Goal: Task Accomplishment & Management: Complete application form

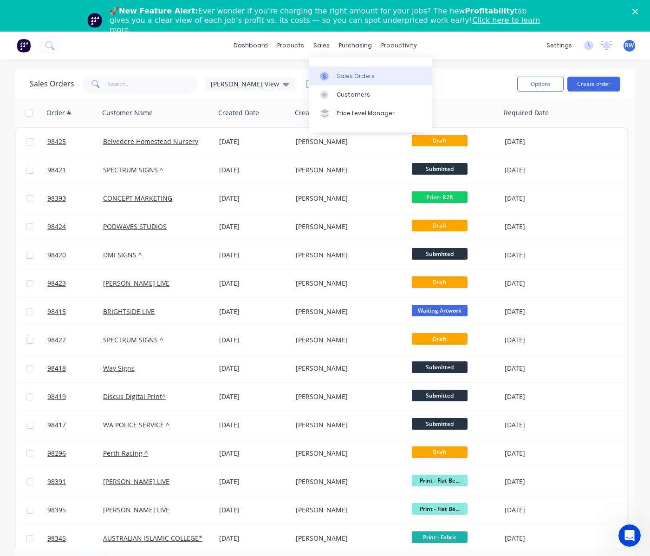
click at [359, 77] on div "Sales Orders" at bounding box center [356, 76] width 38 height 8
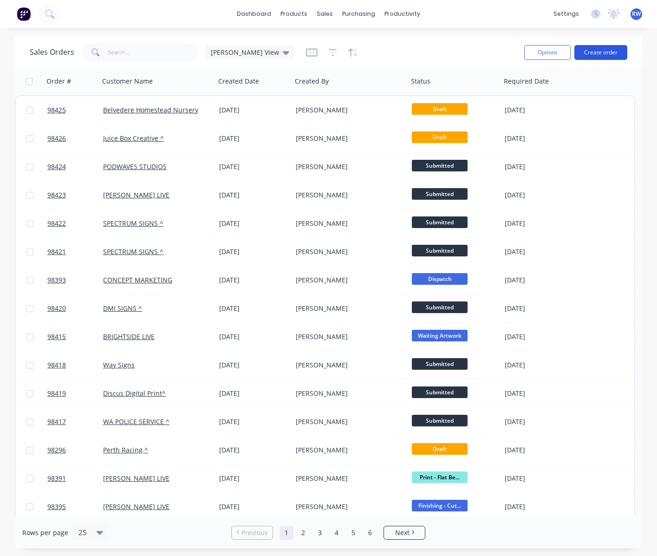
click at [598, 51] on button "Create order" at bounding box center [601, 52] width 53 height 15
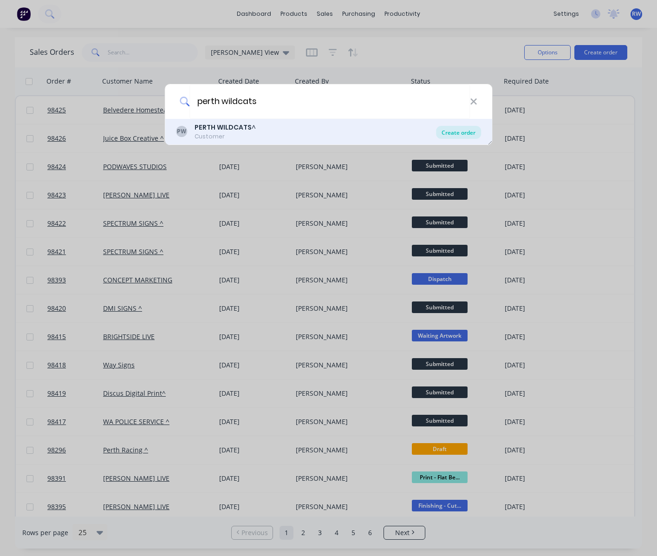
type input "perth wildcats"
click at [472, 134] on div "Create order" at bounding box center [458, 132] width 45 height 13
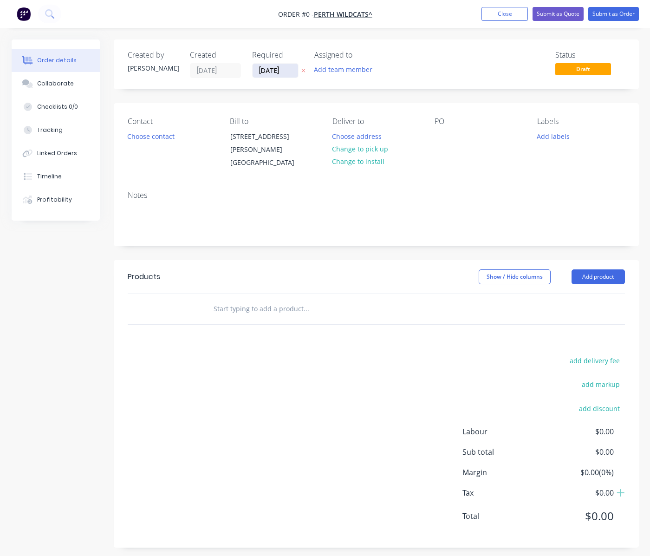
click at [292, 72] on input "02/09/25" at bounding box center [276, 71] width 46 height 14
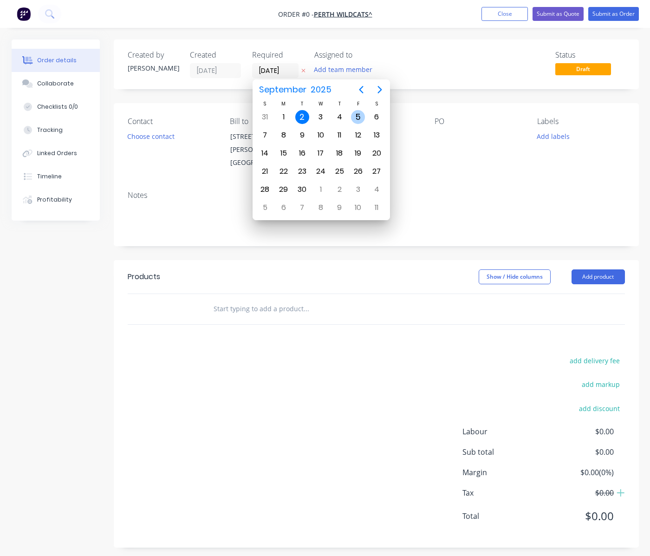
click at [355, 119] on div "5" at bounding box center [358, 117] width 14 height 14
type input "05/09/25"
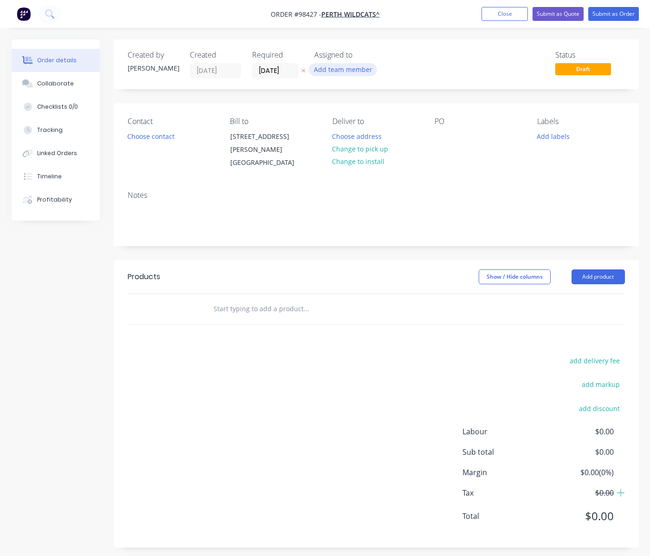
click at [344, 70] on button "Add team member" at bounding box center [343, 69] width 68 height 13
type input "peter"
click at [368, 123] on div "peter Wagener" at bounding box center [389, 122] width 93 height 10
click at [151, 139] on button "Choose contact" at bounding box center [150, 136] width 57 height 13
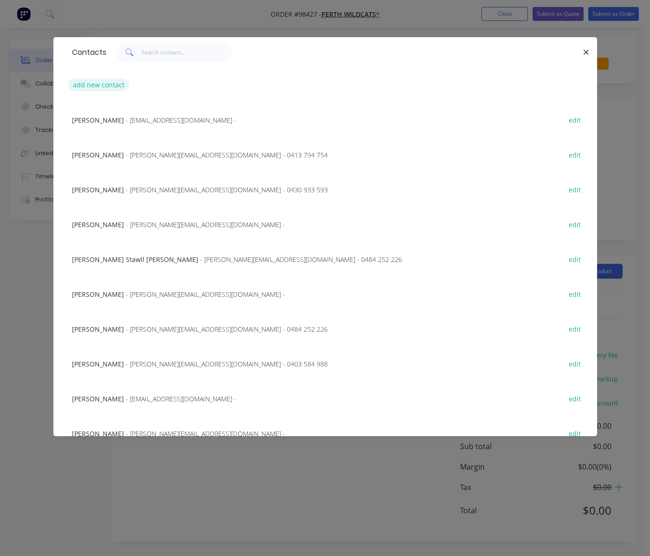
click at [105, 85] on button "add new contact" at bounding box center [98, 85] width 61 height 13
select select "AU"
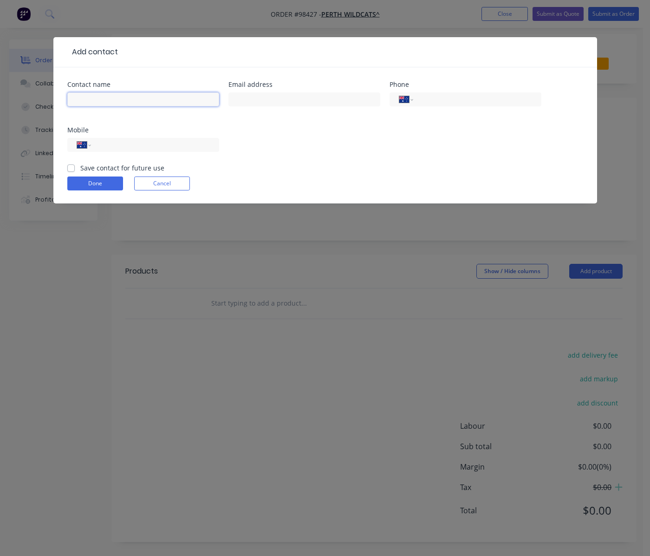
click at [118, 93] on input "text" at bounding box center [143, 99] width 152 height 14
type input "Daniel Gawned"
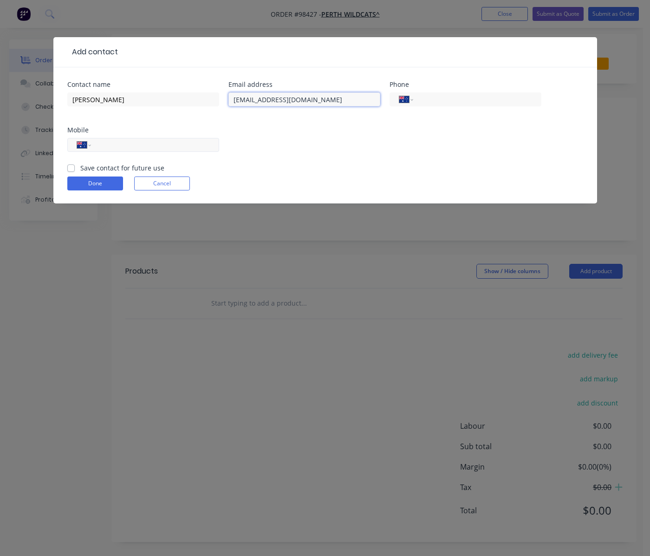
type input "danielg@wildcat.com.au"
click at [177, 144] on input "tel" at bounding box center [153, 145] width 111 height 11
type input "0411 383 832"
drag, startPoint x: 130, startPoint y: 165, endPoint x: 118, endPoint y: 173, distance: 14.8
click at [130, 165] on label "Save contact for future use" at bounding box center [122, 168] width 84 height 10
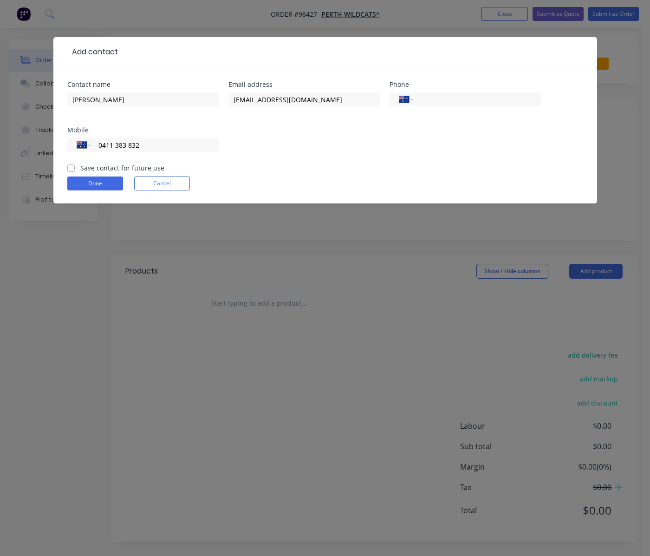
click at [75, 165] on input "Save contact for future use" at bounding box center [70, 167] width 7 height 9
checkbox input "true"
click at [108, 182] on button "Done" at bounding box center [95, 184] width 56 height 14
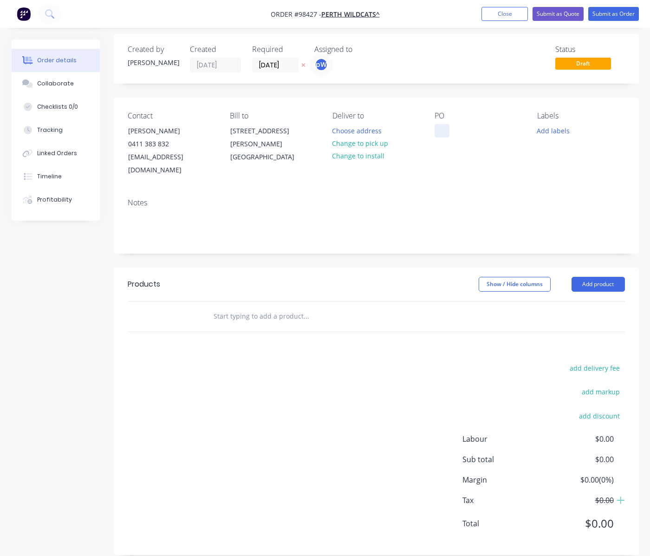
click at [436, 131] on div at bounding box center [442, 130] width 15 height 13
click at [561, 134] on button "Add labels" at bounding box center [553, 130] width 43 height 13
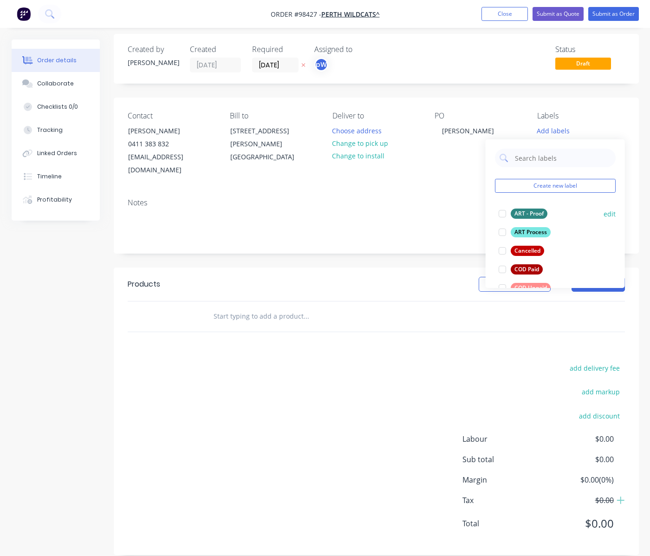
click at [526, 231] on div "ART Process" at bounding box center [531, 232] width 40 height 10
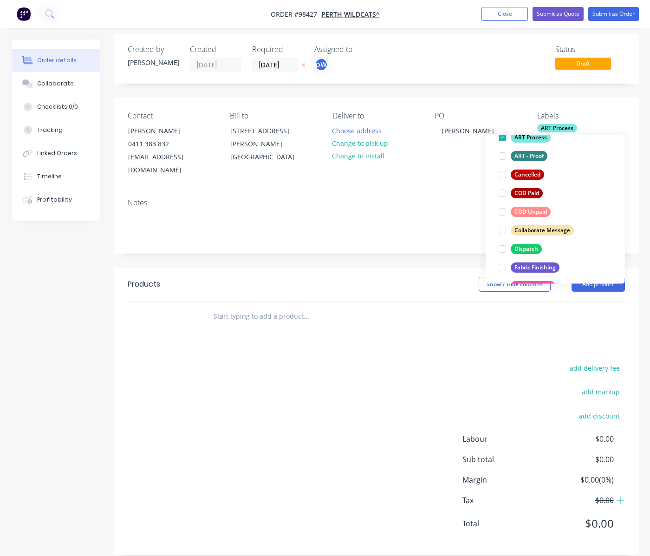
scroll to position [75, 0]
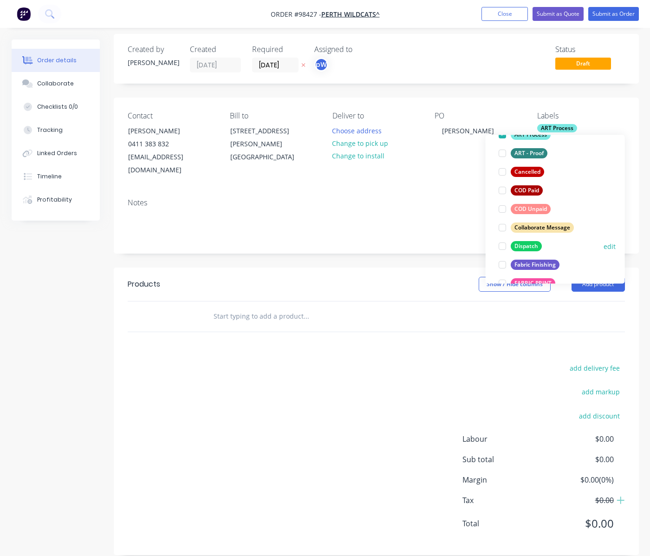
click at [525, 248] on div "Dispatch" at bounding box center [526, 246] width 31 height 10
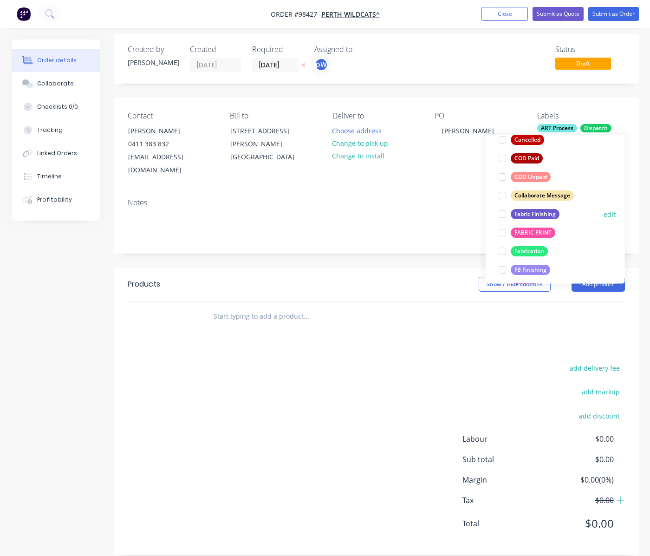
click at [523, 215] on div "Fabric Finishing" at bounding box center [535, 214] width 49 height 10
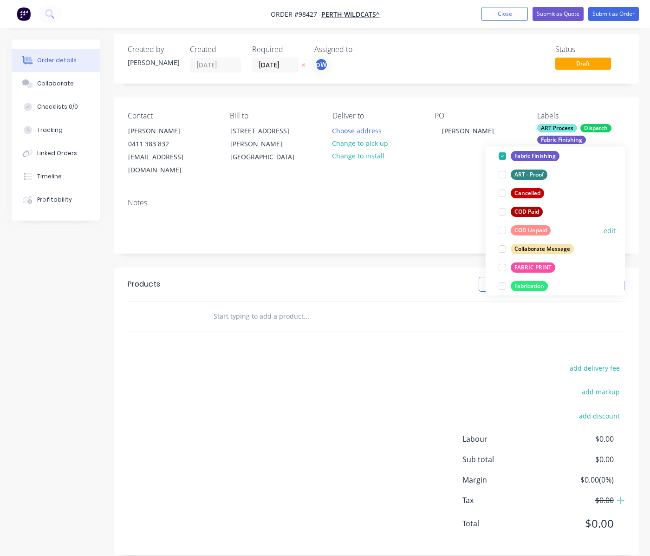
scroll to position [120, 0]
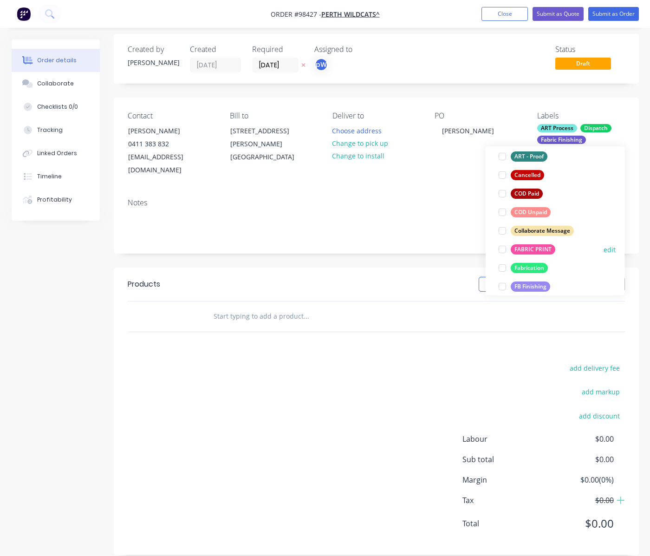
click at [525, 249] on div "FABRIC PRINT" at bounding box center [533, 249] width 45 height 10
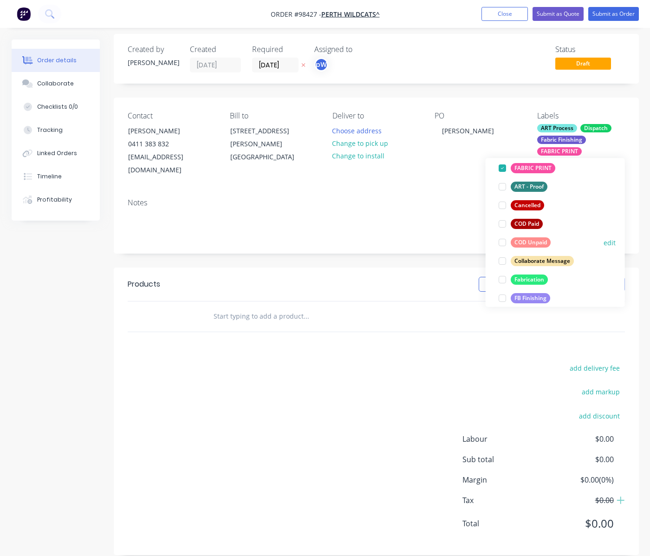
scroll to position [132, 0]
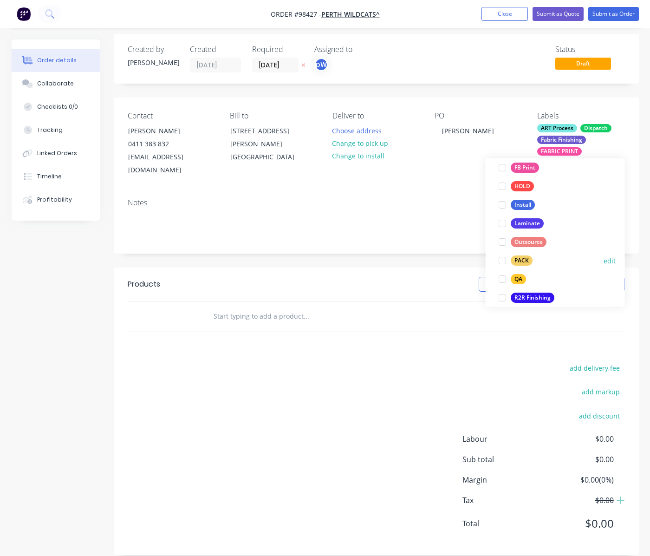
click at [526, 259] on div "PACK" at bounding box center [522, 261] width 22 height 10
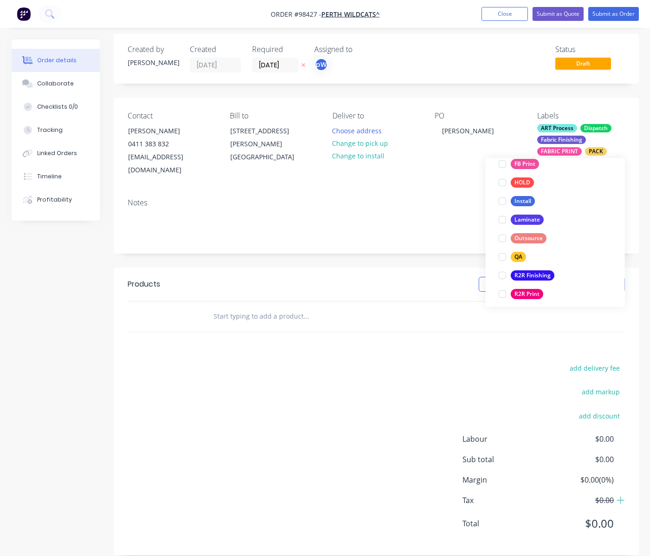
scroll to position [298, 0]
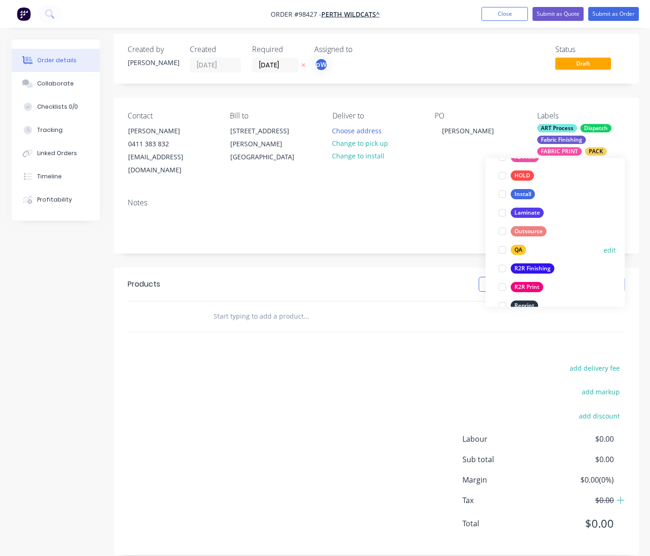
click at [518, 252] on div "QA" at bounding box center [518, 250] width 15 height 10
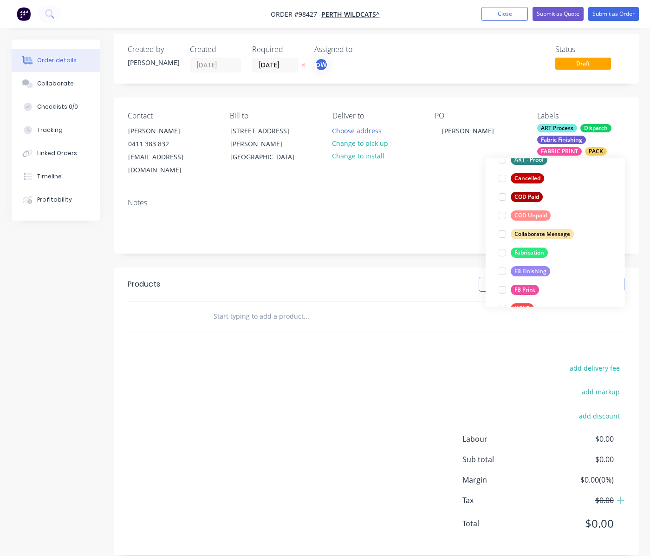
scroll to position [181, 0]
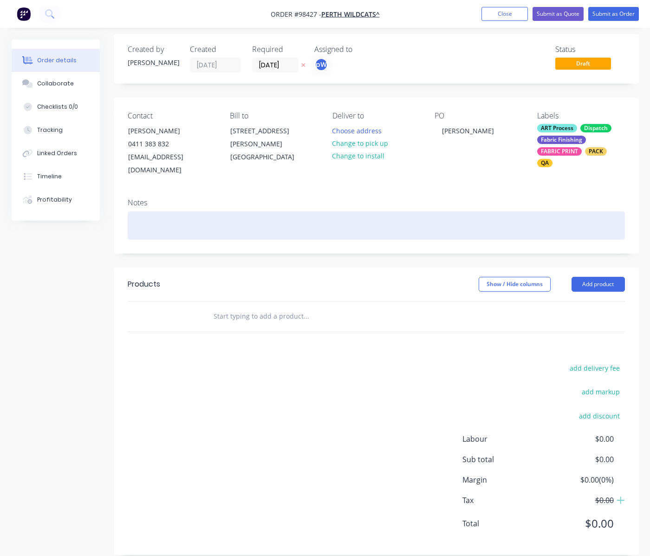
click at [255, 214] on div at bounding box center [377, 225] width 498 height 28
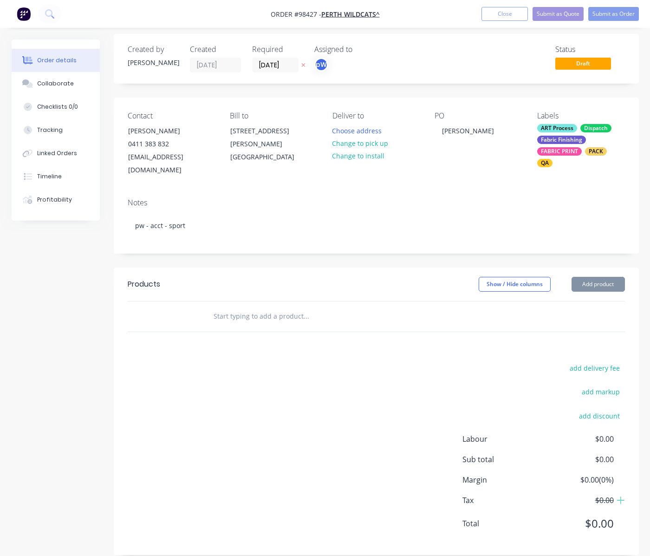
click at [276, 307] on input "text" at bounding box center [306, 316] width 186 height 19
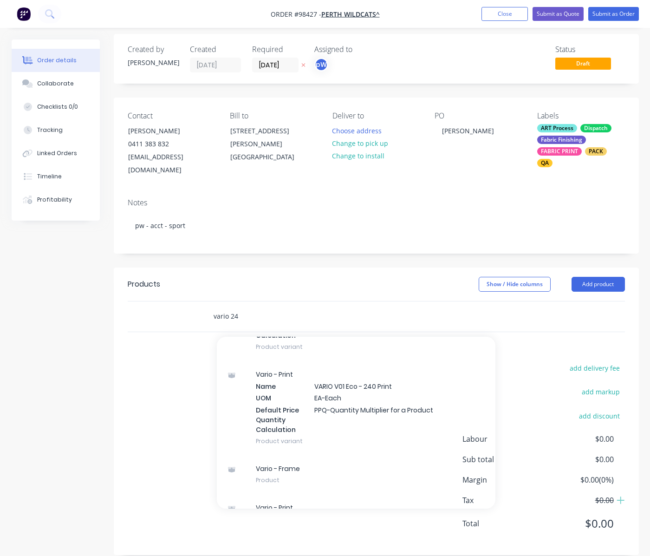
scroll to position [691, 0]
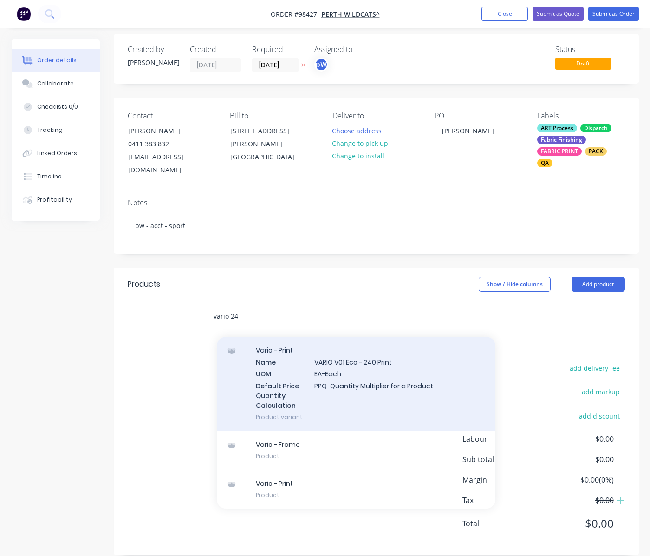
type input "vario 24"
click at [372, 383] on div "Vario - Print Name VARIO V01 Eco - 240 Print UOM EA-Each Default Price Quantity…" at bounding box center [356, 383] width 279 height 94
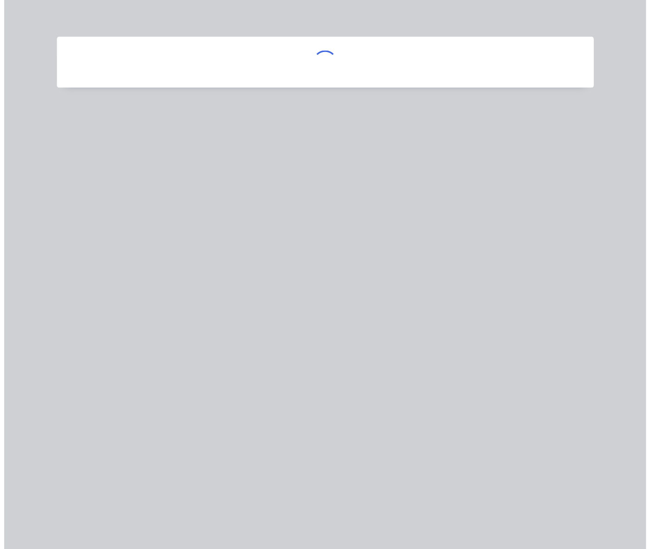
scroll to position [0, 0]
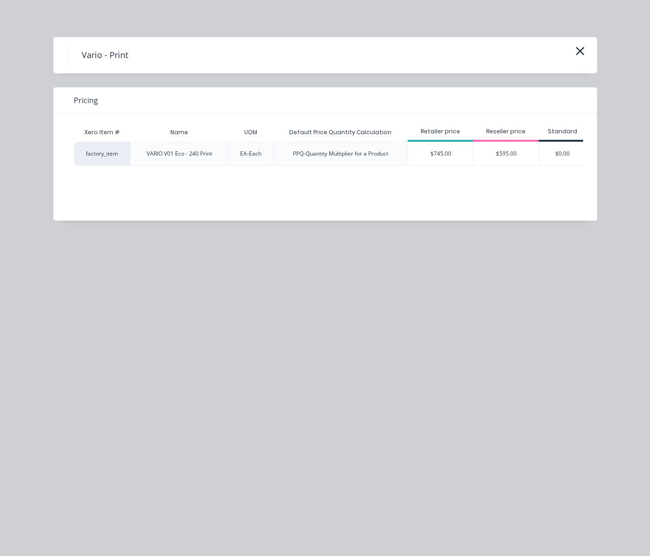
click at [557, 155] on div "$0.00" at bounding box center [562, 153] width 46 height 23
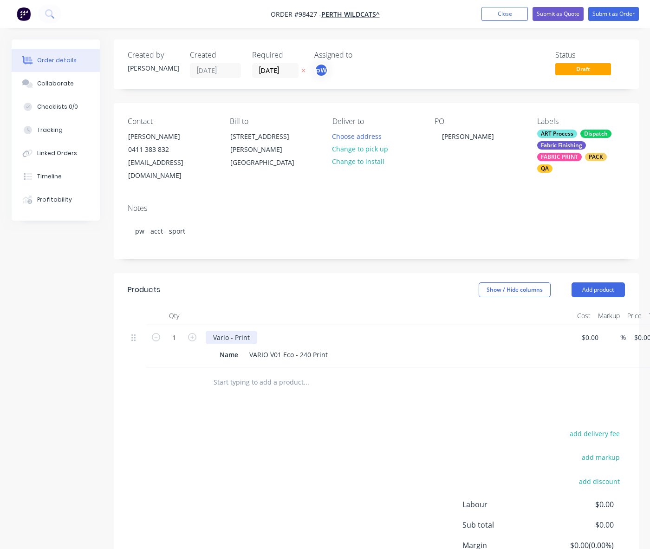
click at [250, 331] on div "Vario - Print" at bounding box center [232, 337] width 52 height 13
click at [337, 331] on div "Vario - Print - double sided - different art n each side" at bounding box center [296, 337] width 180 height 13
click at [239, 348] on div "Name" at bounding box center [229, 354] width 26 height 13
drag, startPoint x: 240, startPoint y: 342, endPoint x: 210, endPoint y: 340, distance: 29.3
click at [216, 348] on div "Name" at bounding box center [229, 354] width 26 height 13
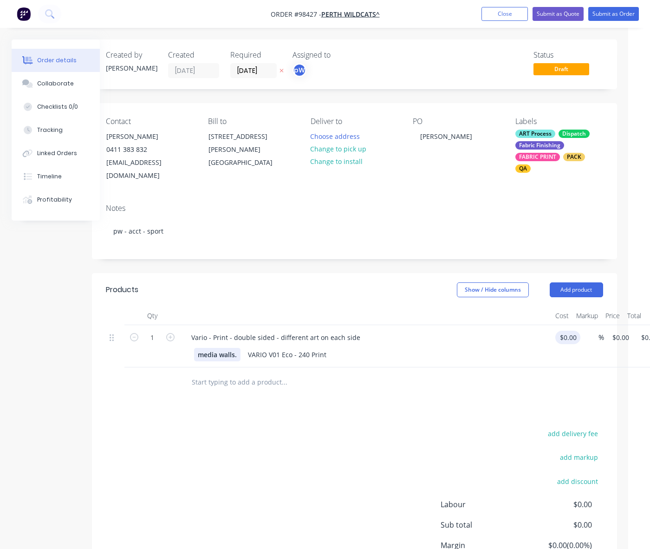
scroll to position [0, 24]
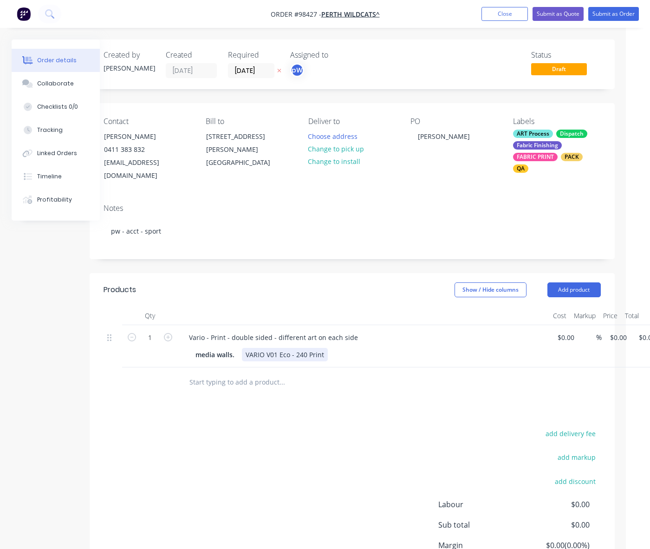
click at [324, 348] on div "VARIO V01 Eco - 240 Print" at bounding box center [285, 354] width 86 height 13
drag, startPoint x: 324, startPoint y: 341, endPoint x: 235, endPoint y: 339, distance: 89.7
click at [242, 348] on div "VARIO V01 Eco - 240 Print" at bounding box center [285, 354] width 86 height 13
click at [614, 331] on input "0" at bounding box center [615, 337] width 11 height 13
type input "$937.00"
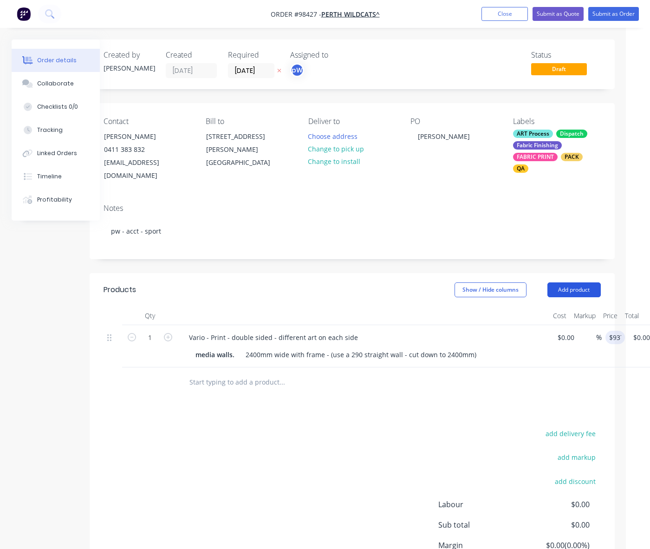
type input "$937.00"
click at [572, 282] on button "Add product" at bounding box center [574, 289] width 53 height 15
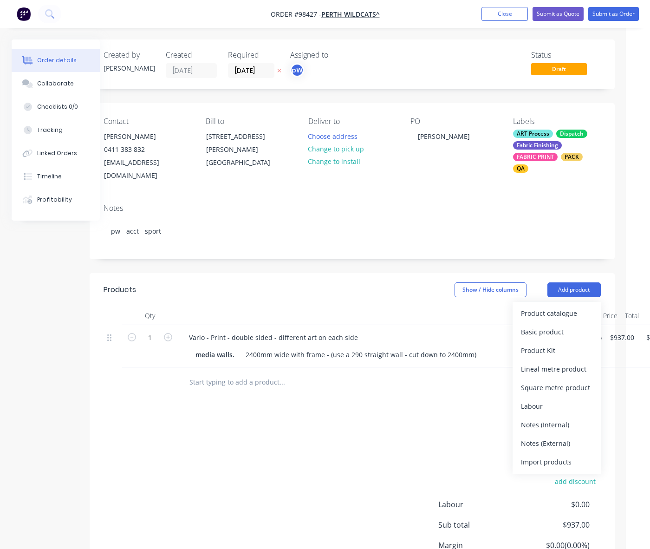
drag, startPoint x: 551, startPoint y: 431, endPoint x: 342, endPoint y: 410, distance: 209.2
click at [551, 437] on div "Notes (External)" at bounding box center [557, 443] width 72 height 13
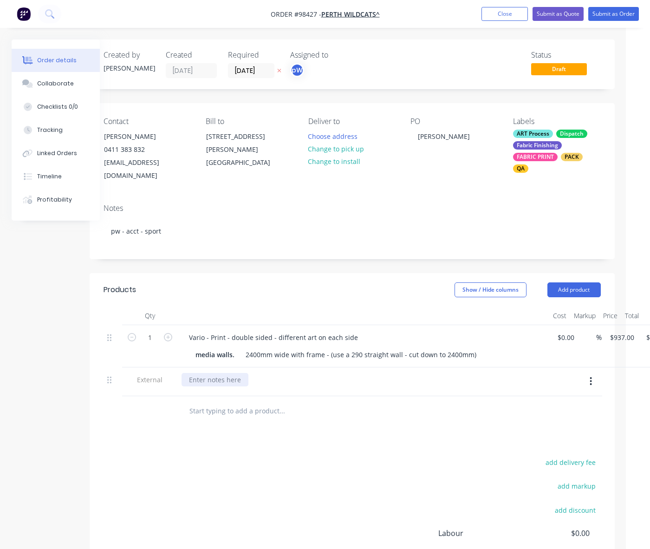
click at [200, 373] on div at bounding box center [215, 379] width 67 height 13
click at [200, 373] on div "is ot possible to get a colour swatch donef" at bounding box center [255, 379] width 146 height 13
click at [312, 373] on div "is it possible to get a colour swatch donef" at bounding box center [254, 379] width 144 height 13
click at [326, 373] on div "is it possible to get a colour swatch done of" at bounding box center [257, 379] width 150 height 13
click at [576, 282] on button "Add product" at bounding box center [574, 289] width 53 height 15
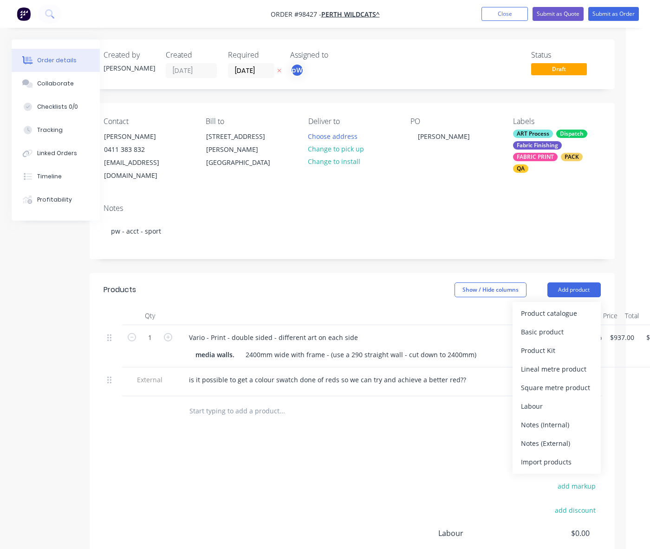
drag, startPoint x: 558, startPoint y: 436, endPoint x: 488, endPoint y: 438, distance: 70.6
click at [558, 437] on div "Notes (External)" at bounding box center [557, 443] width 72 height 13
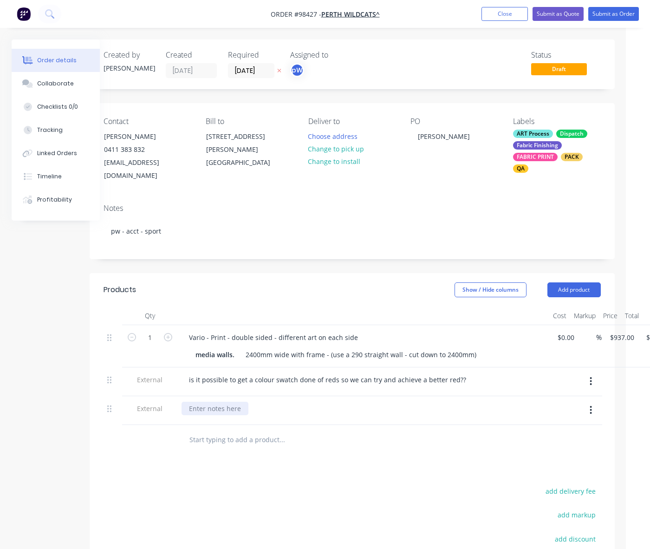
click at [214, 402] on div at bounding box center [215, 408] width 67 height 13
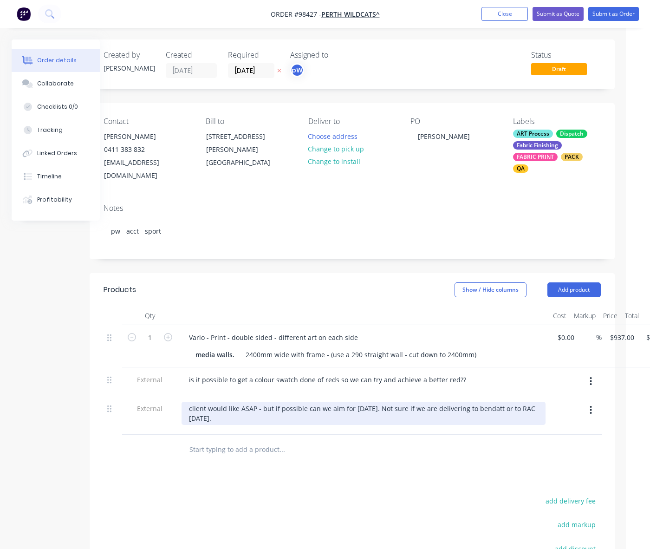
click at [200, 405] on div "client would like ASAP - but if possible can we aim for Friday. Not sure if we …" at bounding box center [364, 413] width 364 height 23
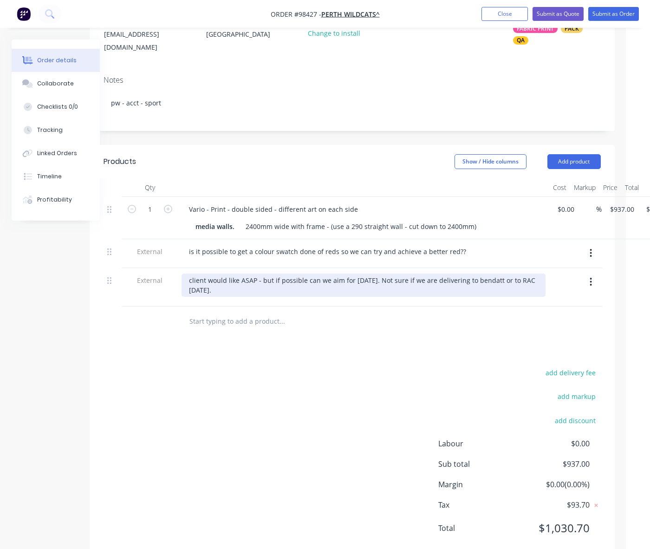
scroll to position [132, 24]
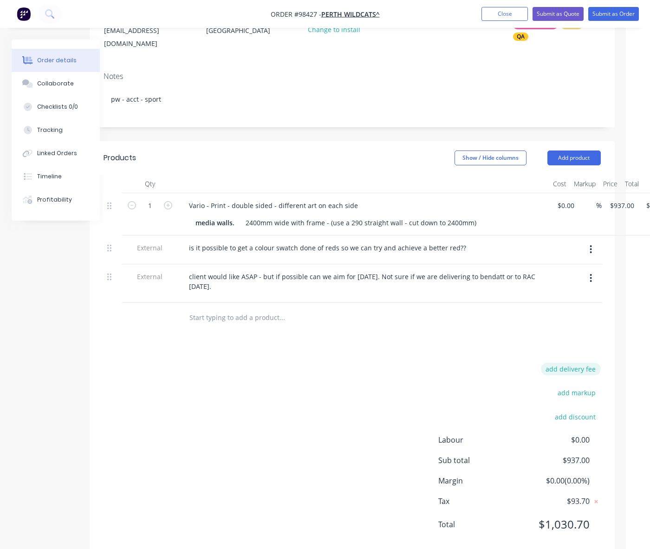
click at [583, 363] on button "add delivery fee" at bounding box center [571, 369] width 60 height 13
type input "55"
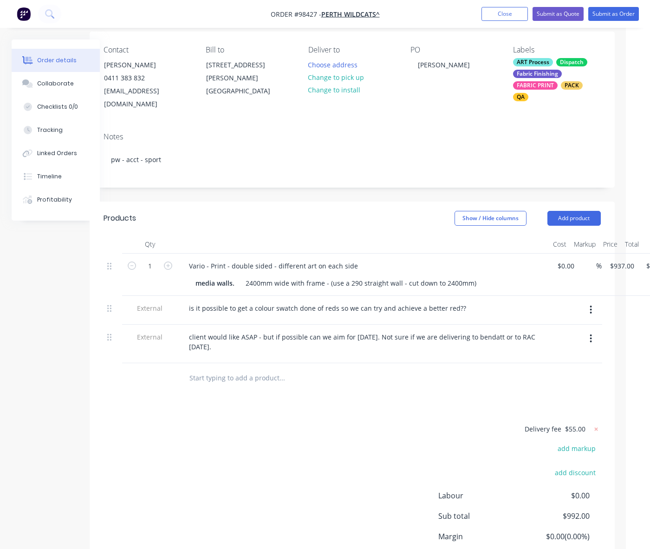
scroll to position [0, 24]
